Goal: Task Accomplishment & Management: Complete application form

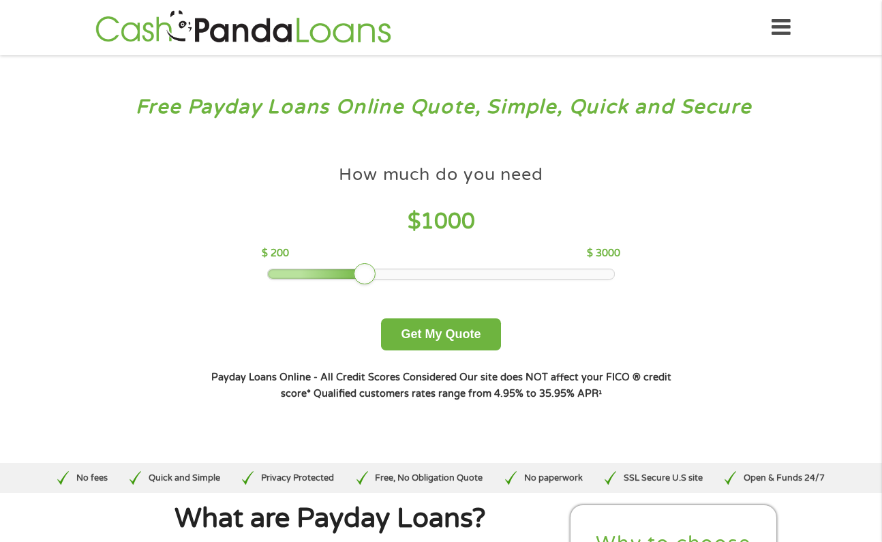
click at [668, 332] on div "How much do you need $ 1000 $ 200 $ 3000 Get My Quote" at bounding box center [440, 254] width 477 height 192
click at [772, 32] on icon at bounding box center [781, 27] width 19 height 33
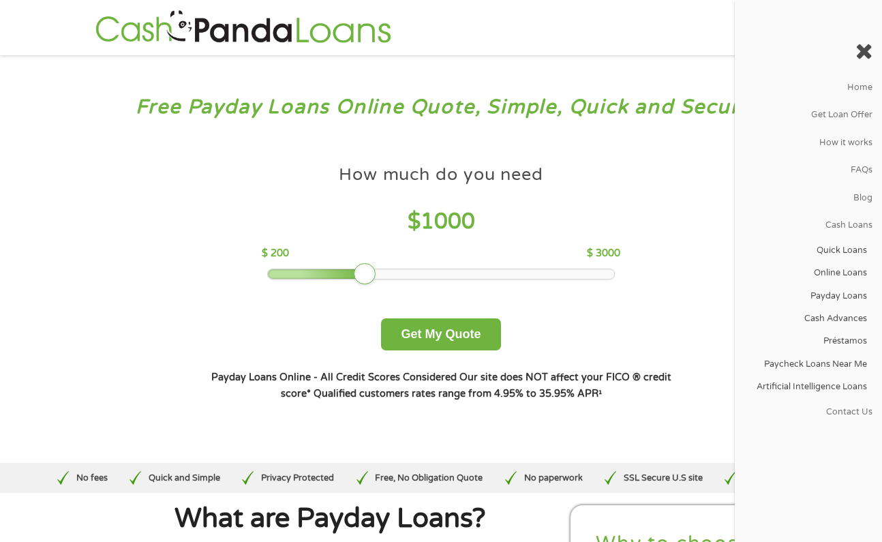
click at [688, 267] on div "How much do you need? $300 $500 $750 $900 $1000 $1500 $2000 $2500 $3000 Other a…" at bounding box center [442, 280] width 522 height 288
click at [666, 217] on div "How much do you need $ 1000 $ 200 $ 3000 Get My Quote" at bounding box center [440, 254] width 477 height 192
click at [864, 57] on icon at bounding box center [864, 51] width 17 height 22
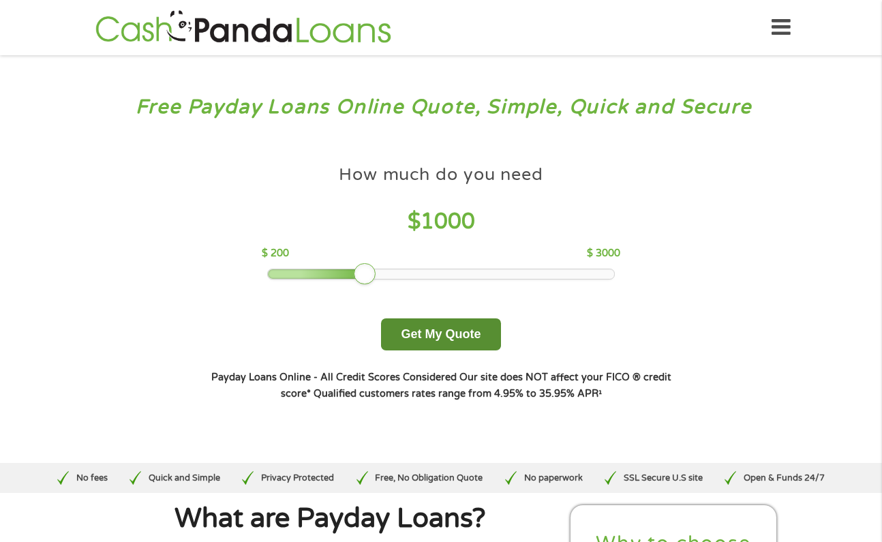
click at [433, 333] on button "Get My Quote" at bounding box center [440, 334] width 119 height 32
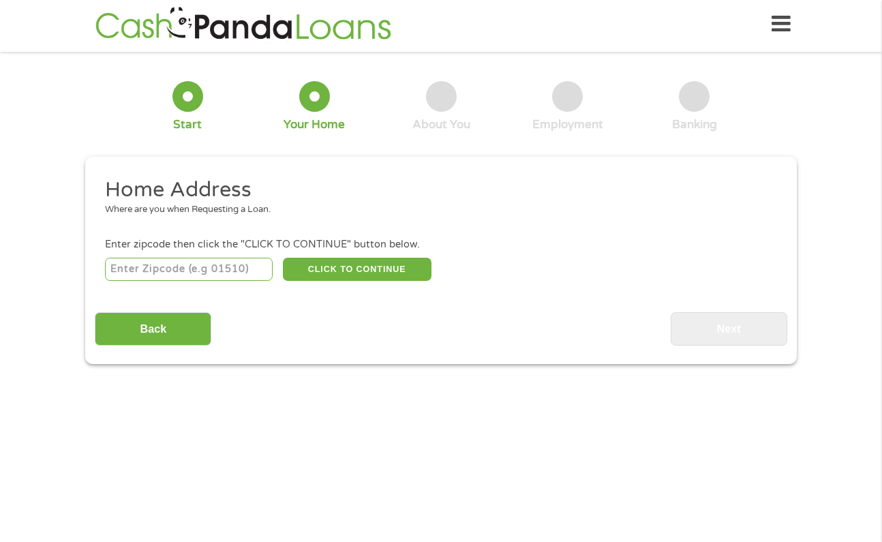
scroll to position [5, 5]
click at [170, 270] on input "number" at bounding box center [189, 269] width 168 height 23
type input "1004"
click at [331, 274] on button "CLICK TO CONTINUE" at bounding box center [357, 269] width 149 height 23
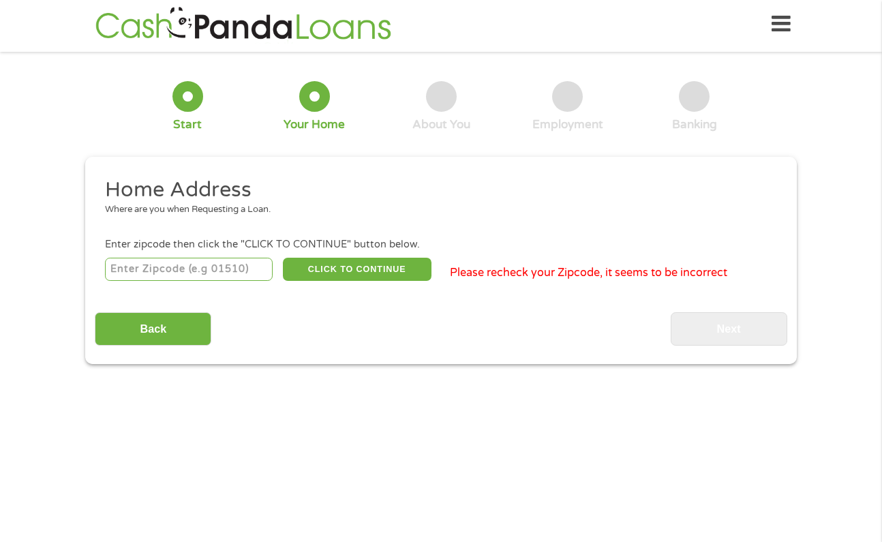
drag, startPoint x: 245, startPoint y: 270, endPoint x: -20, endPoint y: 301, distance: 267.1
type input "1"
type input "27107"
click at [377, 267] on button "CLICK TO CONTINUE" at bounding box center [357, 269] width 149 height 23
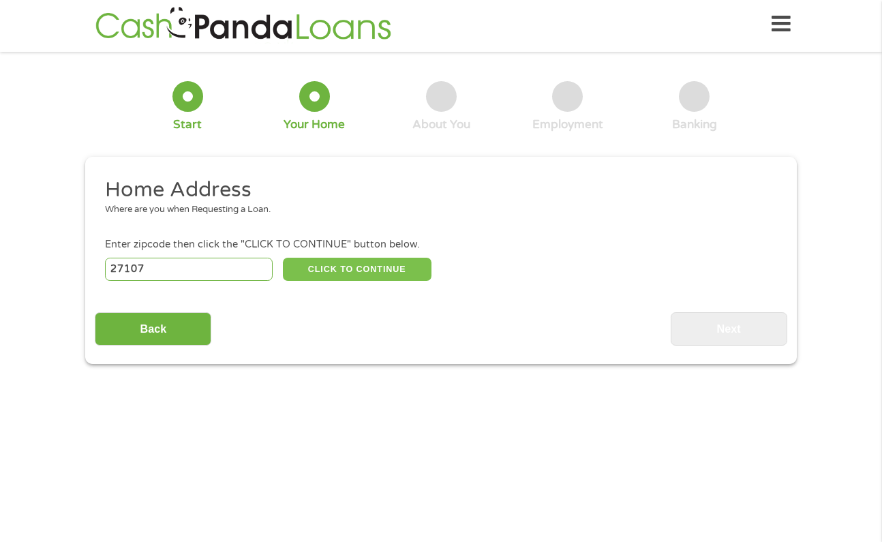
type input "27107"
type input "Winston Salem"
select select "North Carolina"
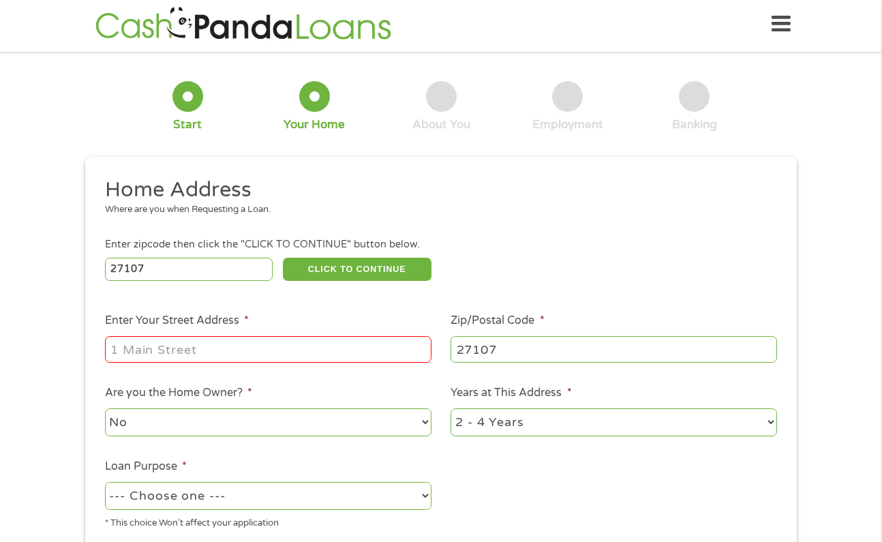
click at [215, 364] on div at bounding box center [268, 349] width 327 height 31
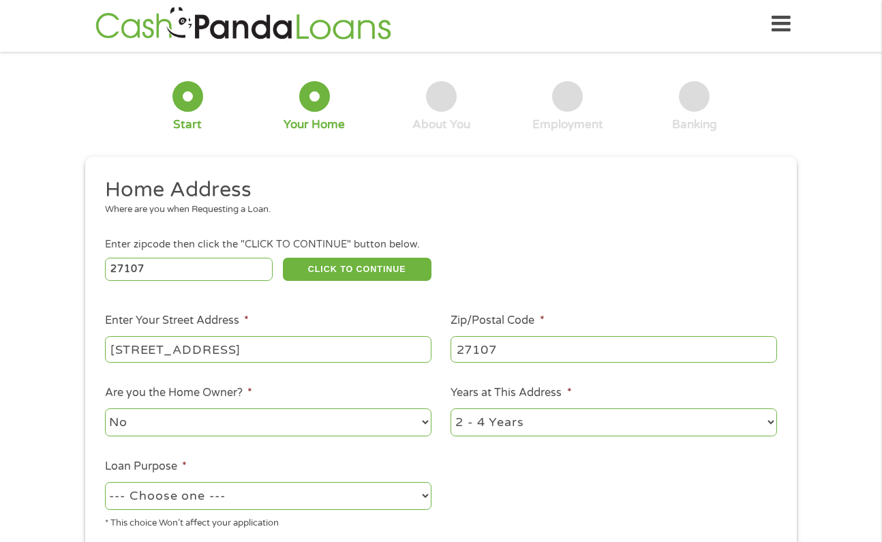
type input "1004 E Devonshire St"
select select "60months"
select select "paybills"
click at [498, 519] on ul "Home Address Where are you when Requesting a Loan. Enter zipcode then click the…" at bounding box center [441, 359] width 692 height 364
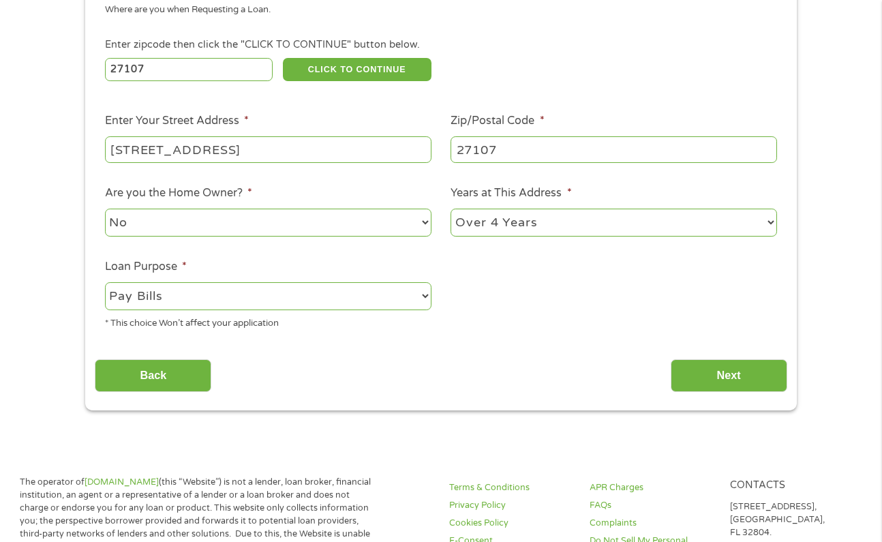
scroll to position [205, 0]
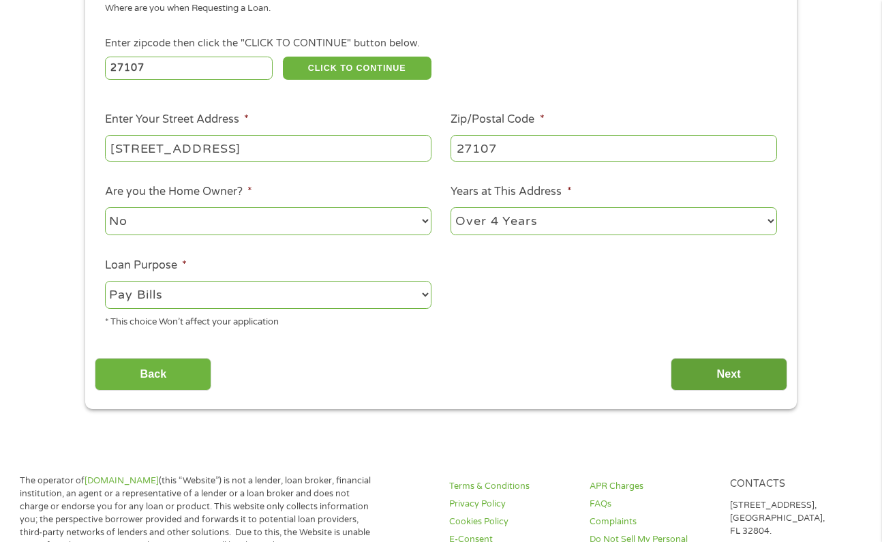
click at [708, 378] on input "Next" at bounding box center [729, 374] width 117 height 33
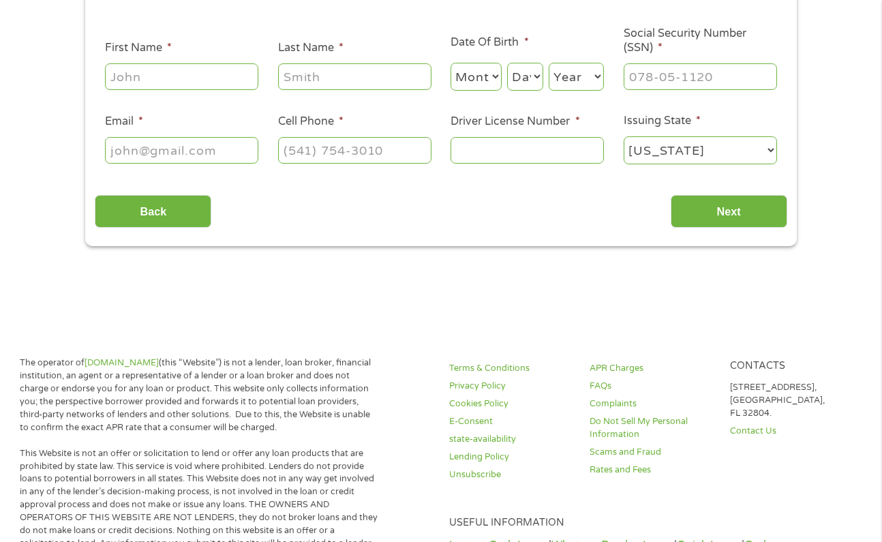
scroll to position [3, 0]
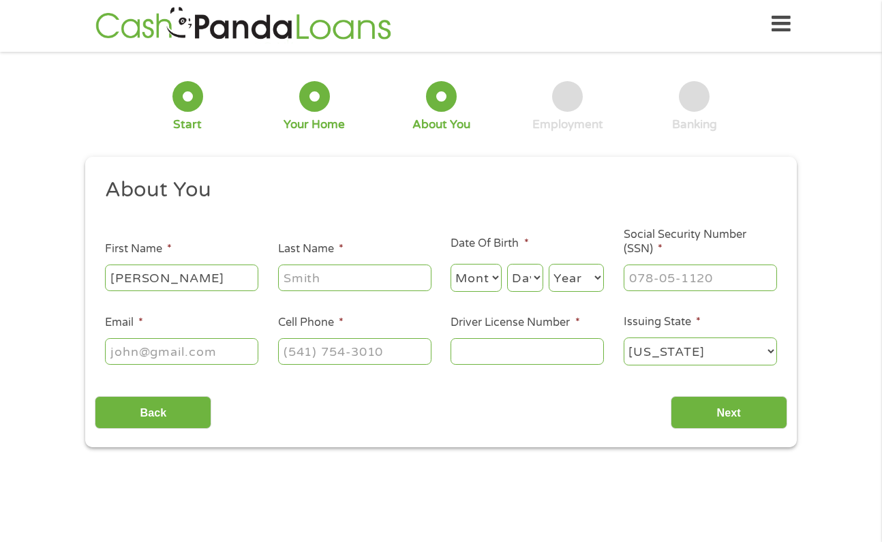
type input "Jonathan"
click at [404, 434] on div "This field is hidden when viewing the form gclid This field is hidden when view…" at bounding box center [441, 302] width 712 height 291
click at [363, 279] on input "Mendoza" at bounding box center [354, 278] width 153 height 26
type input "Mendoza Gonzalez"
click at [646, 282] on input "___-__-____" at bounding box center [700, 278] width 153 height 26
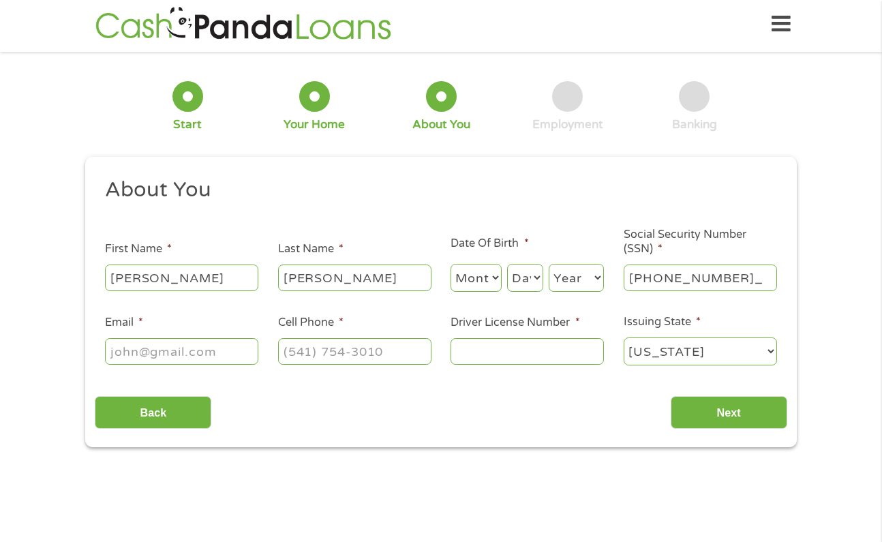
type input "242-81-5561"
type input "mendozajonathan1928@icloud.com"
click at [303, 369] on ul "About You This field is hidden when viewing the form Title * --- Choose one ---…" at bounding box center [441, 277] width 692 height 201
type input "(336) 747-8255"
click at [484, 355] on input "Driver License Number *" at bounding box center [527, 351] width 153 height 26
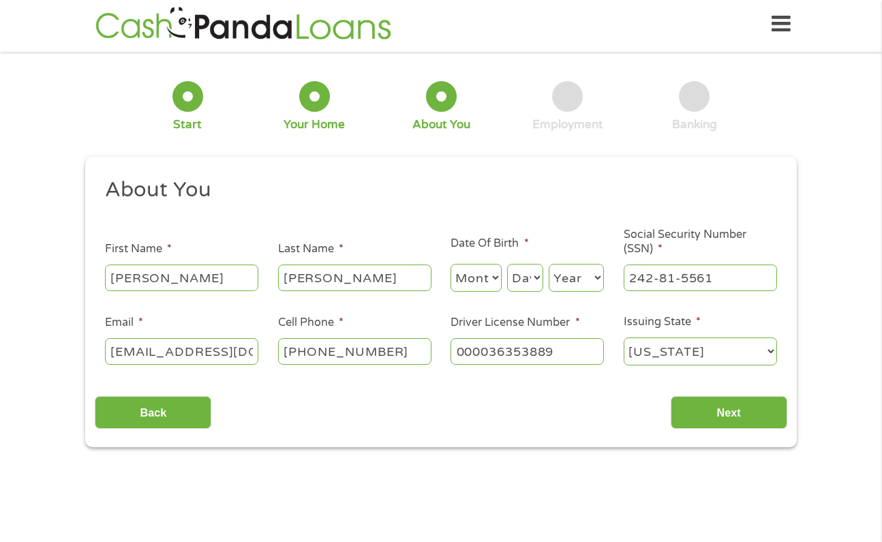
type input "000036353889"
click at [643, 392] on div "Back Next" at bounding box center [441, 407] width 692 height 43
click at [751, 414] on input "Next" at bounding box center [729, 412] width 117 height 33
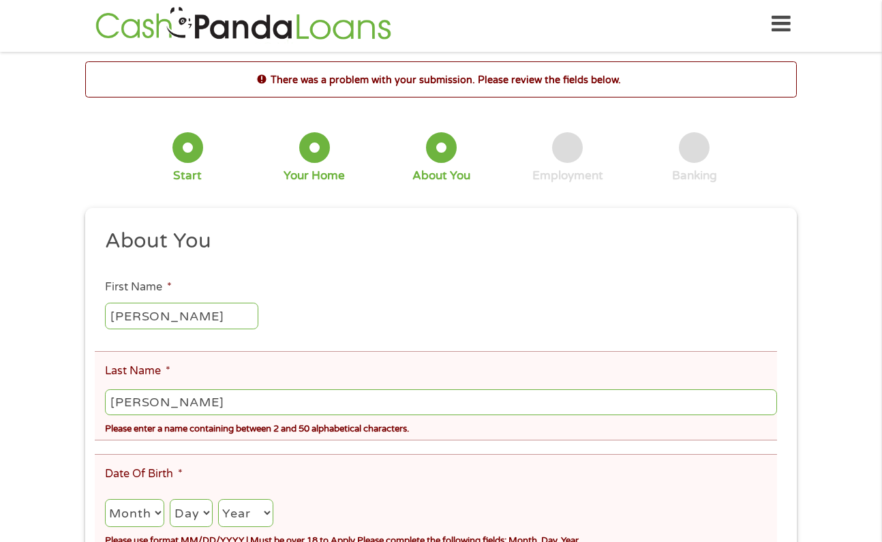
click at [789, 438] on div "This field is hidden when viewing the form gclid This field is hidden when view…" at bounding box center [441, 496] width 712 height 577
type input "MendozaGonzalez"
click at [838, 451] on div "There was a problem with your submission. Please review the fields below. 1 Sta…" at bounding box center [441, 422] width 882 height 723
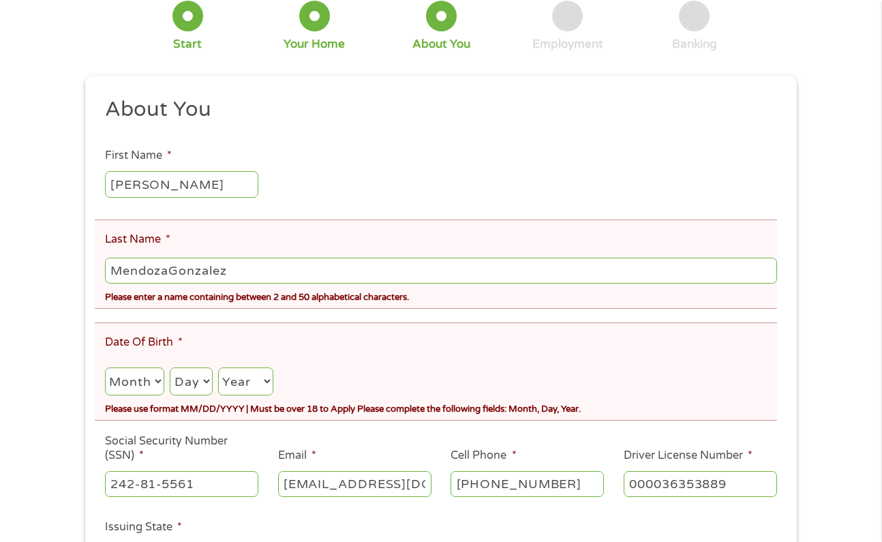
scroll to position [139, 0]
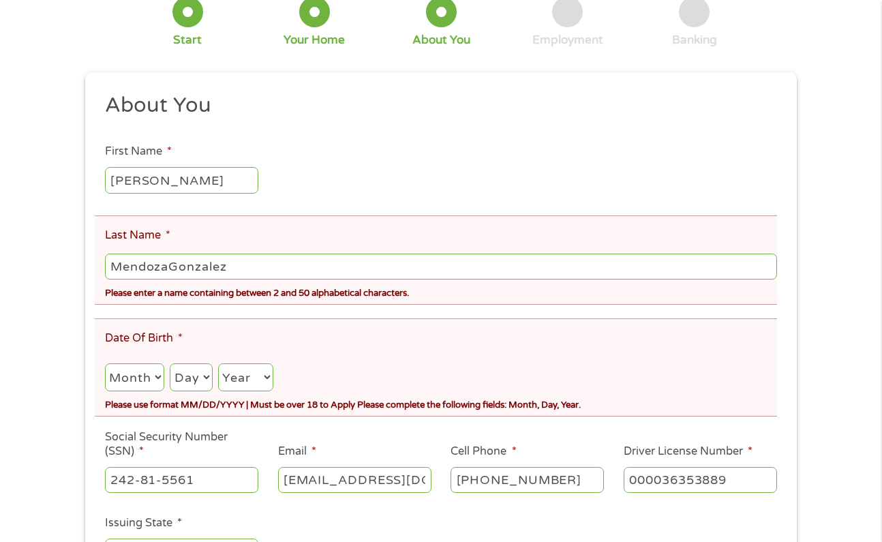
select select "8"
select select "19"
select select "1995"
click at [344, 425] on ul "About You This field is hidden when viewing the form Title * --- Choose one ---…" at bounding box center [441, 335] width 692 height 487
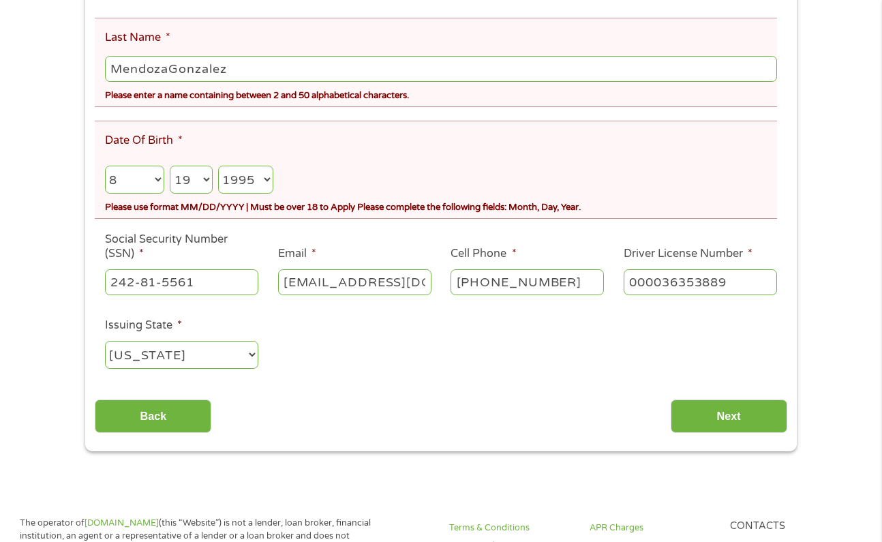
scroll to position [337, 0]
click at [711, 425] on input "Next" at bounding box center [729, 415] width 117 height 33
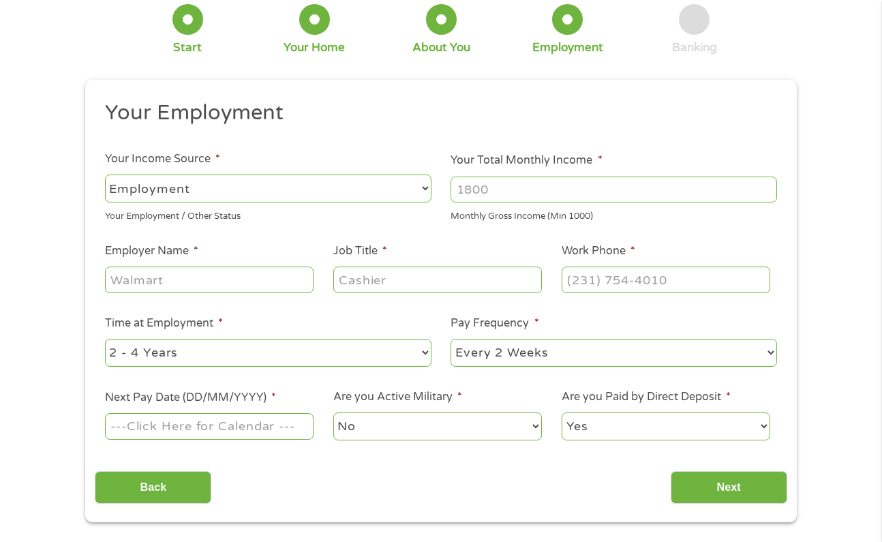
scroll to position [82, 0]
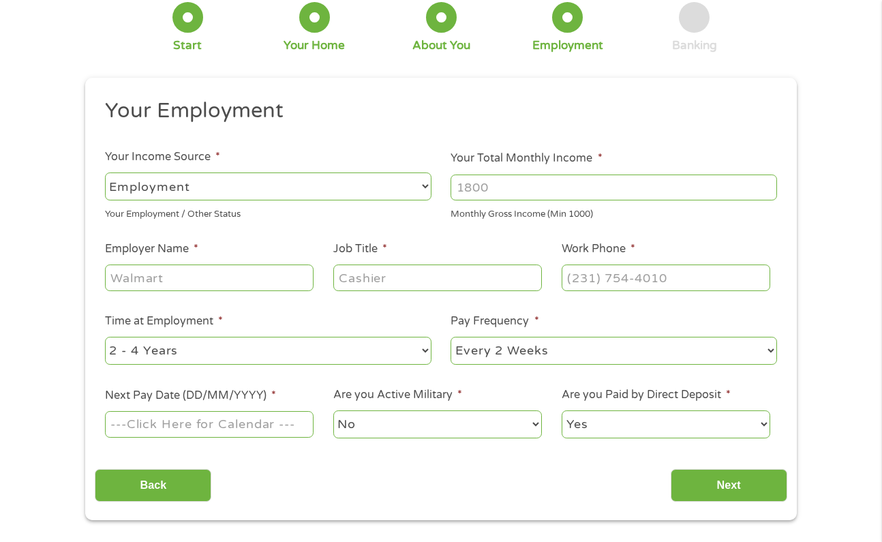
click at [479, 195] on input "Your Total Monthly Income *" at bounding box center [614, 188] width 327 height 26
type input "4"
type input "5000"
select select "60months"
select select "weekly"
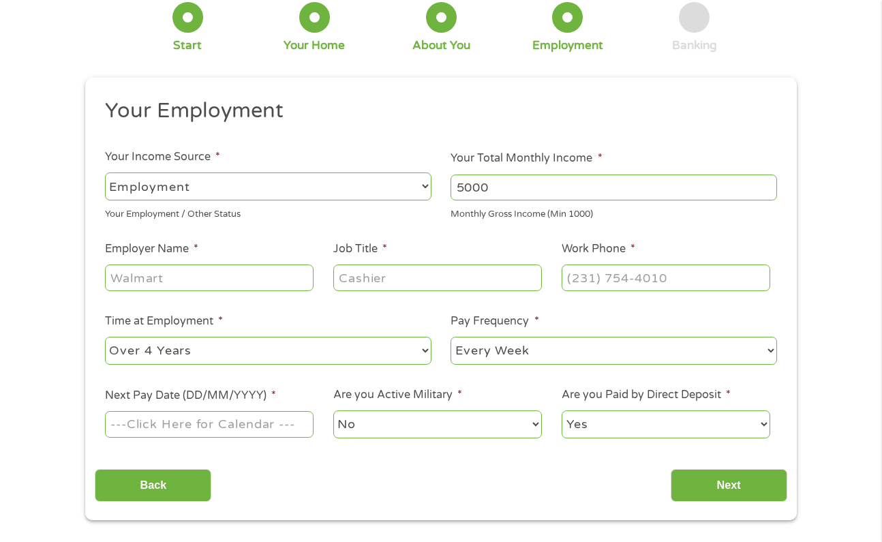
click at [166, 281] on input "Employer Name *" at bounding box center [209, 278] width 209 height 26
type input "Ashley Furniture"
type input "s"
type input "Supervisor"
type input "(___) ___-____"
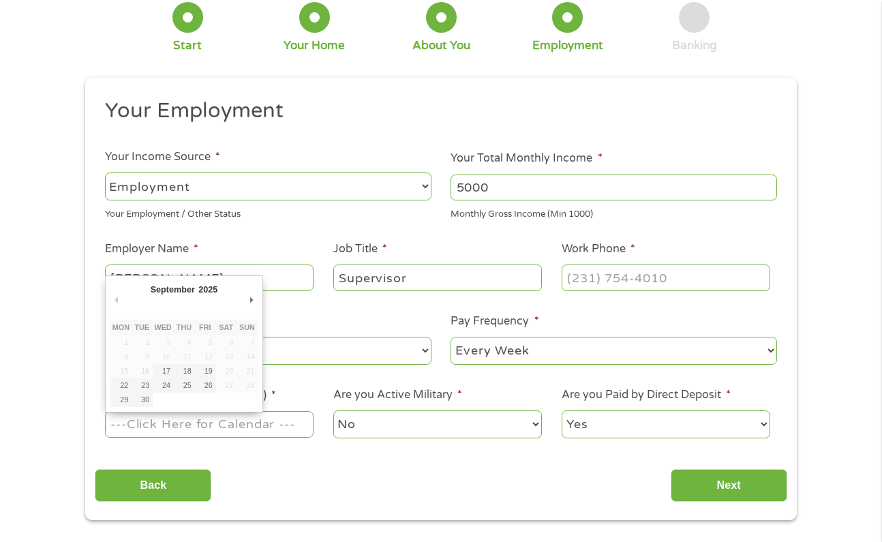
click at [129, 425] on input "Next Pay Date (DD/MM/YYYY) *" at bounding box center [209, 424] width 209 height 26
type input "19/09/2025"
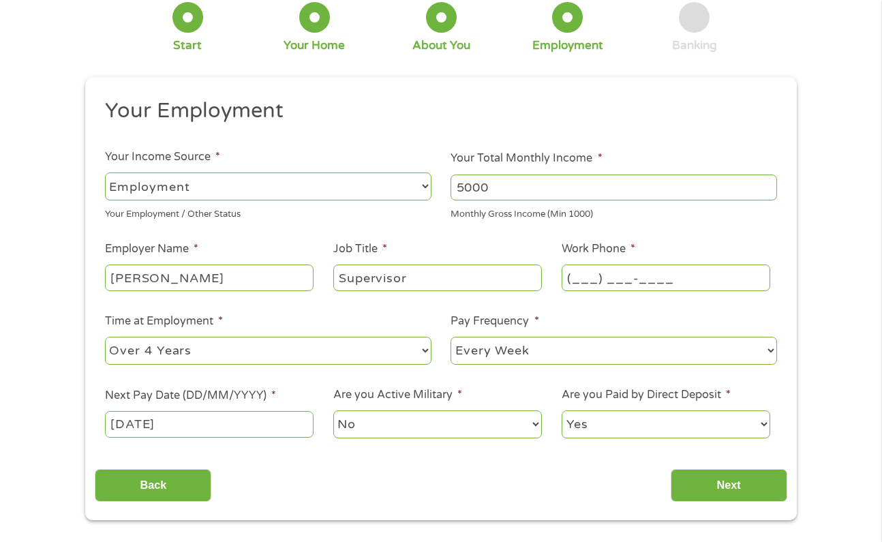
click at [613, 282] on input "(___) ___-____" at bounding box center [666, 278] width 209 height 26
type input "(336) 604-2231"
click at [239, 281] on input "Ashley Furniture" at bounding box center [209, 278] width 209 height 26
click at [401, 492] on div "Back Next" at bounding box center [441, 480] width 692 height 43
click at [689, 494] on input "Next" at bounding box center [729, 485] width 117 height 33
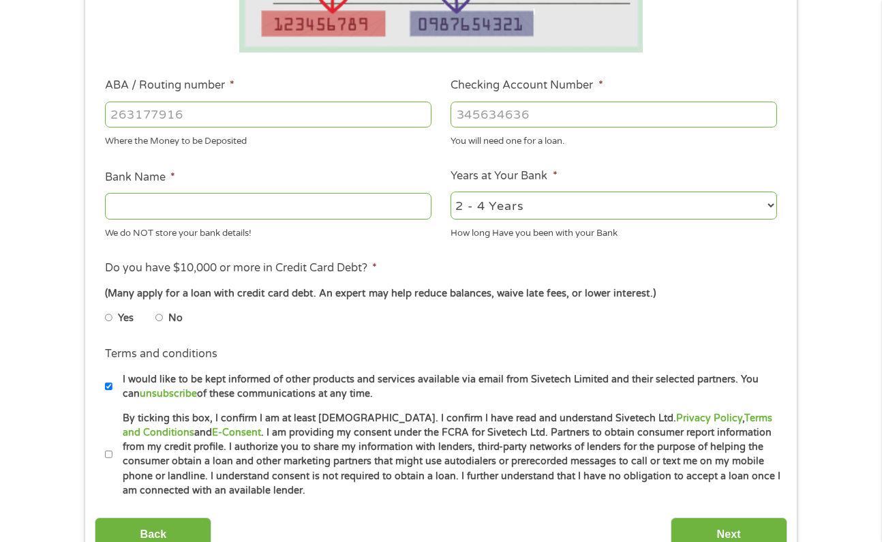
scroll to position [404, 0]
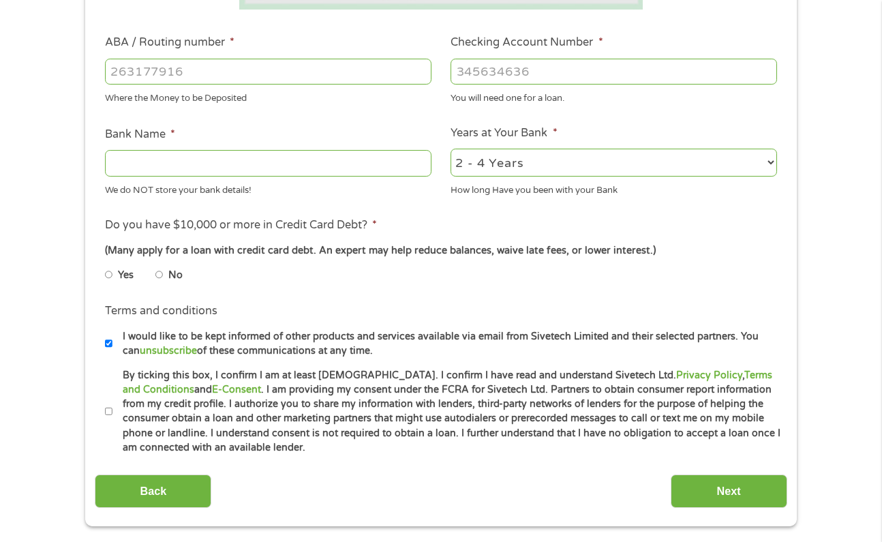
click at [112, 402] on label "By ticking this box, I confirm I am at least 18 years old. I confirm I have rea…" at bounding box center [446, 411] width 669 height 87
click at [112, 402] on input "By ticking this box, I confirm I am at least 18 years old. I confirm I have rea…" at bounding box center [109, 412] width 8 height 22
checkbox input "true"
click at [110, 335] on input "I would like to be kept informed of other products and services available via e…" at bounding box center [109, 344] width 8 height 22
checkbox input "false"
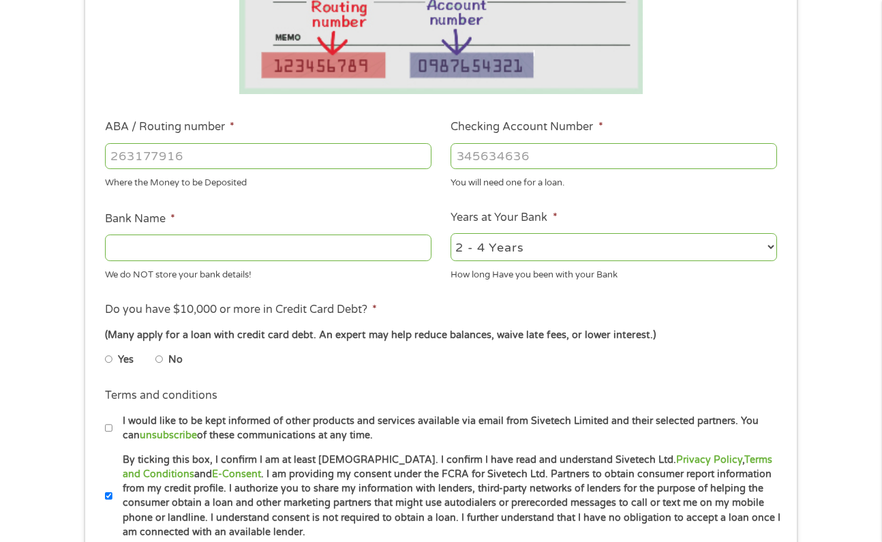
scroll to position [316, 0]
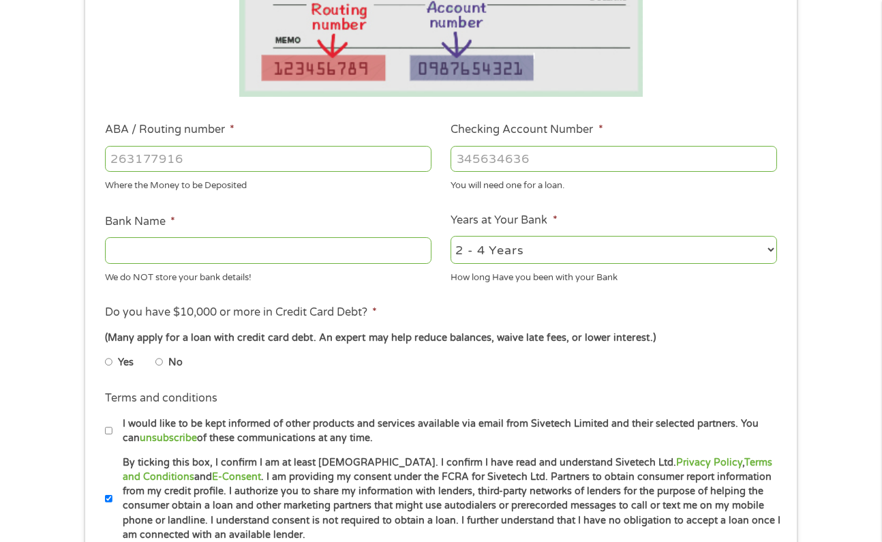
click at [160, 256] on input "Bank Name *" at bounding box center [268, 250] width 327 height 26
type input "Wells Fargo"
click at [376, 295] on ul "Bank Information Where do you want the funds deposited? ABA / Routing number * …" at bounding box center [441, 203] width 692 height 679
click at [439, 413] on li "Terms and conditions I would like to be kept informed of other products and ser…" at bounding box center [441, 417] width 692 height 55
click at [344, 164] on input "ABA / Routing number *" at bounding box center [268, 159] width 327 height 26
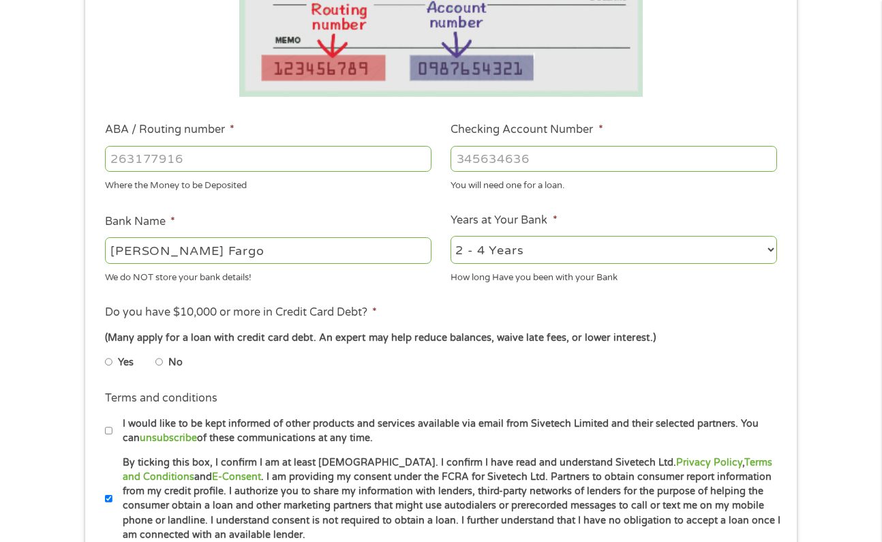
select select "60months"
click at [314, 159] on input "ABA / Routing number *" at bounding box center [268, 159] width 327 height 26
click at [520, 163] on input "Checking Account Number *" at bounding box center [614, 159] width 327 height 26
type input "1511532572"
click at [269, 160] on input "ABA / Routing number *" at bounding box center [268, 159] width 327 height 26
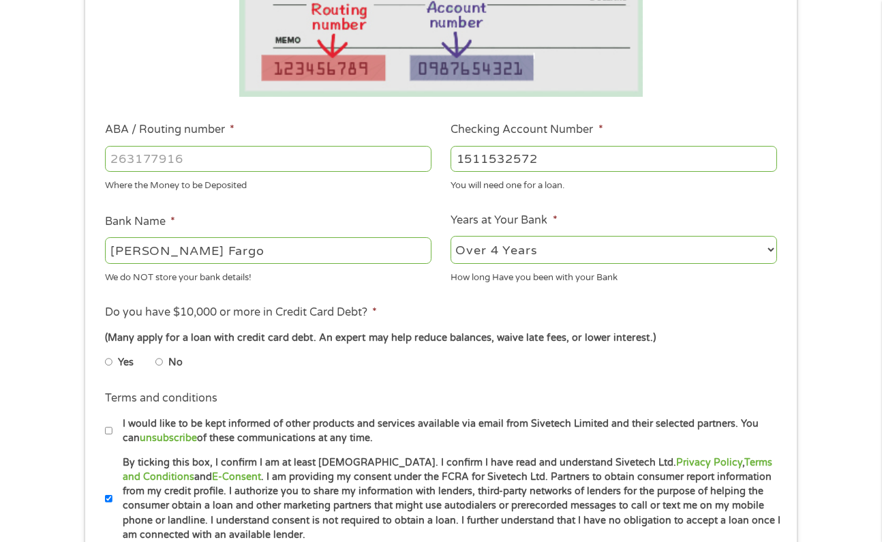
click at [214, 160] on input "ABA / Routing number *" at bounding box center [268, 159] width 327 height 26
type input "053000219"
type input "WELLS FARGO BANK"
type input "053000219"
click at [422, 313] on li "Do you have $10,000 or more in Credit Card Debt? * (Many apply for a loan with …" at bounding box center [441, 342] width 692 height 76
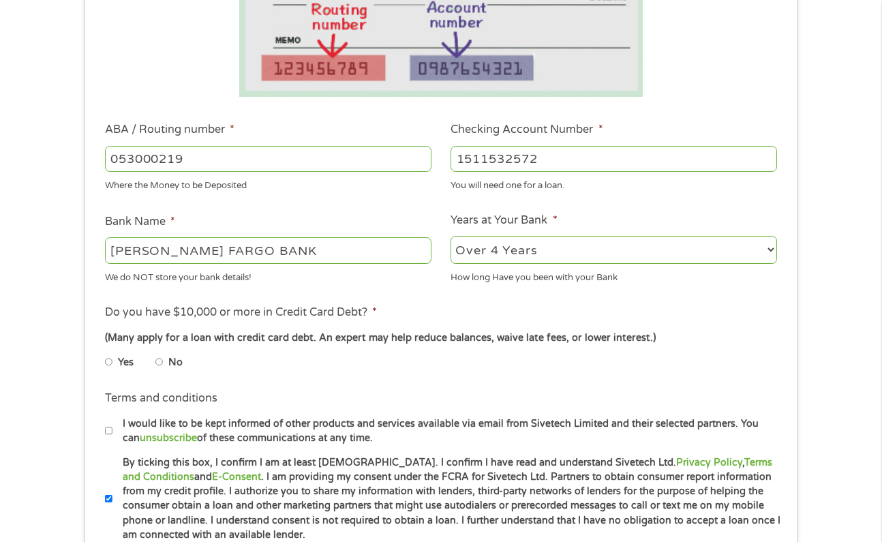
click at [159, 359] on input "No" at bounding box center [159, 362] width 8 height 22
radio input "true"
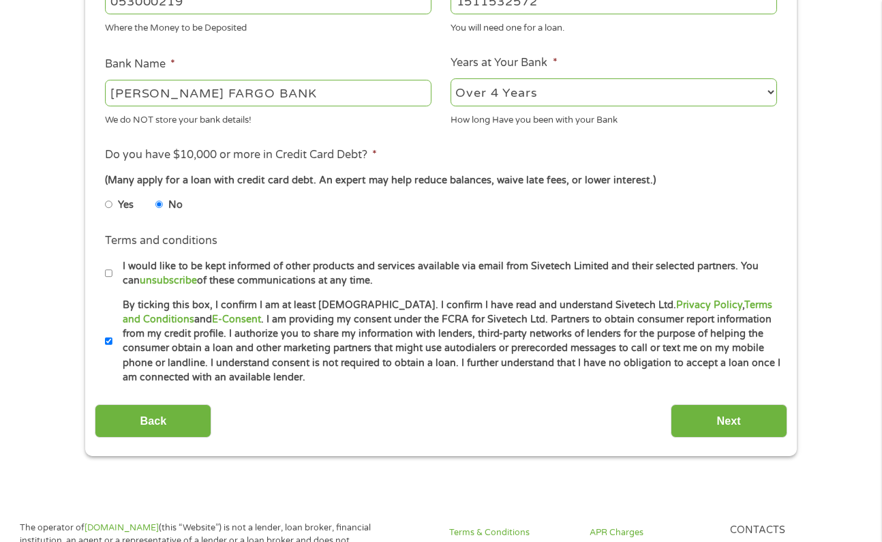
scroll to position [476, 0]
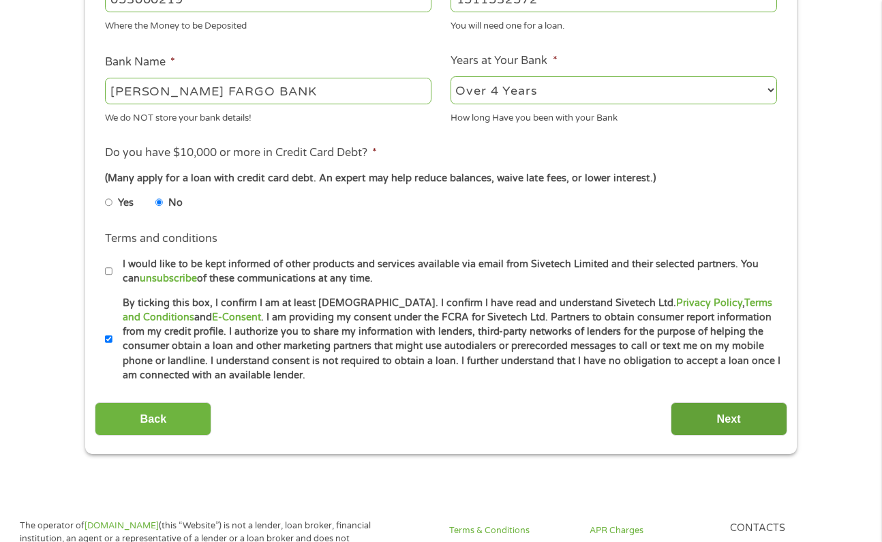
click at [735, 417] on input "Next" at bounding box center [729, 418] width 117 height 33
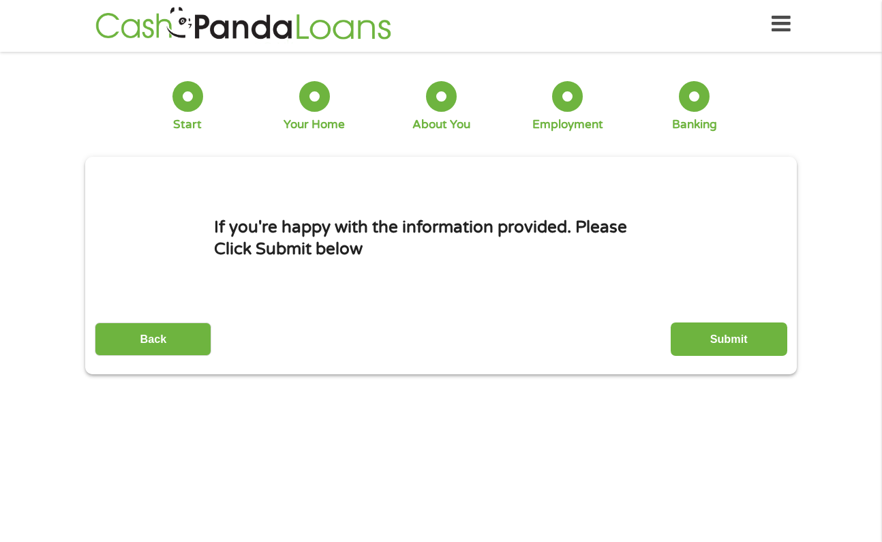
scroll to position [5, 5]
click at [727, 353] on input "Submit" at bounding box center [729, 338] width 117 height 33
